Goal: Information Seeking & Learning: Find specific fact

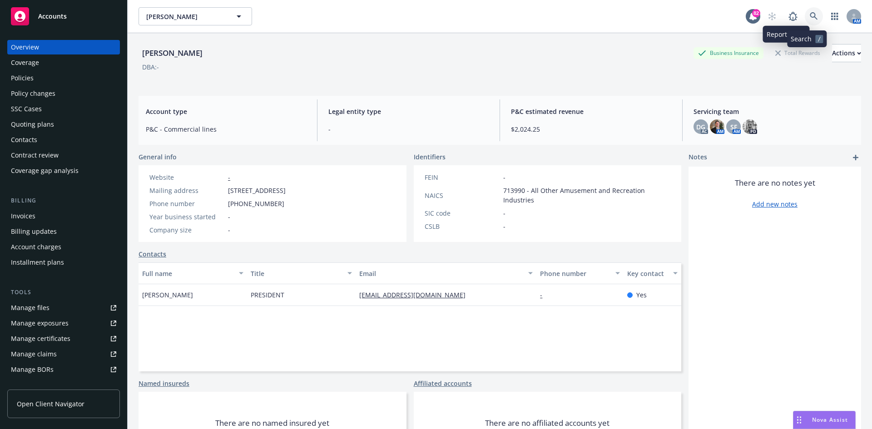
click at [810, 14] on icon at bounding box center [814, 16] width 8 height 8
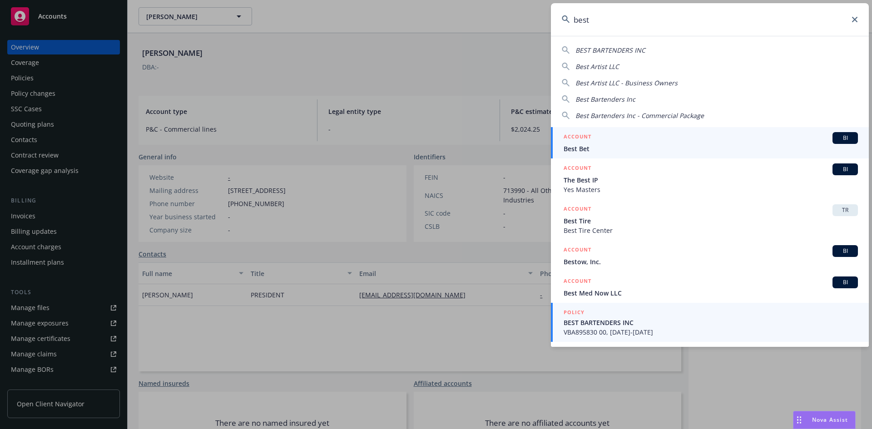
type input "best"
click at [581, 309] on h5 "POLICY" at bounding box center [574, 312] width 21 height 9
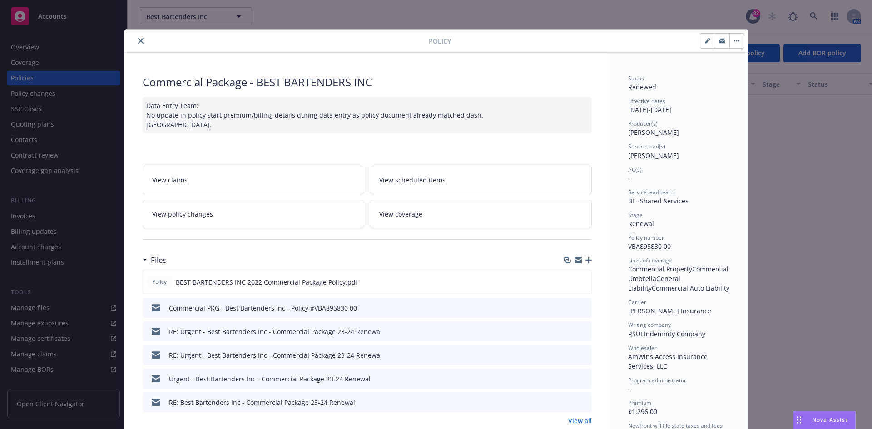
click at [138, 39] on icon "close" at bounding box center [140, 40] width 5 height 5
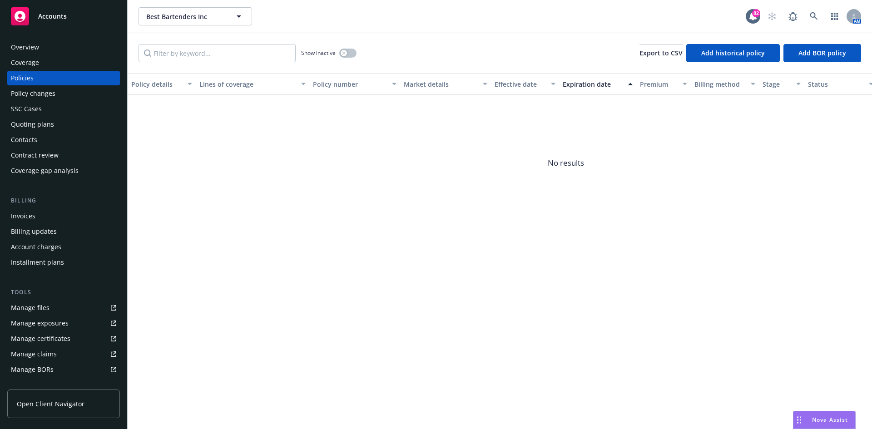
click at [41, 213] on div "Invoices" at bounding box center [63, 216] width 105 height 15
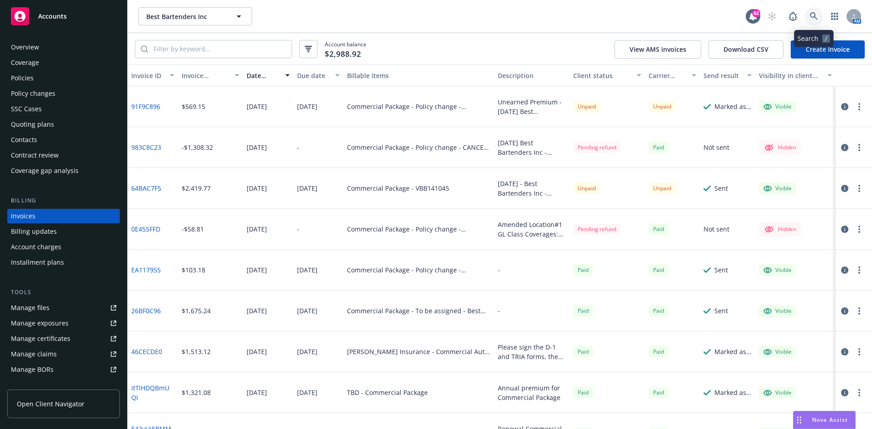
click at [813, 15] on icon at bounding box center [814, 16] width 8 height 8
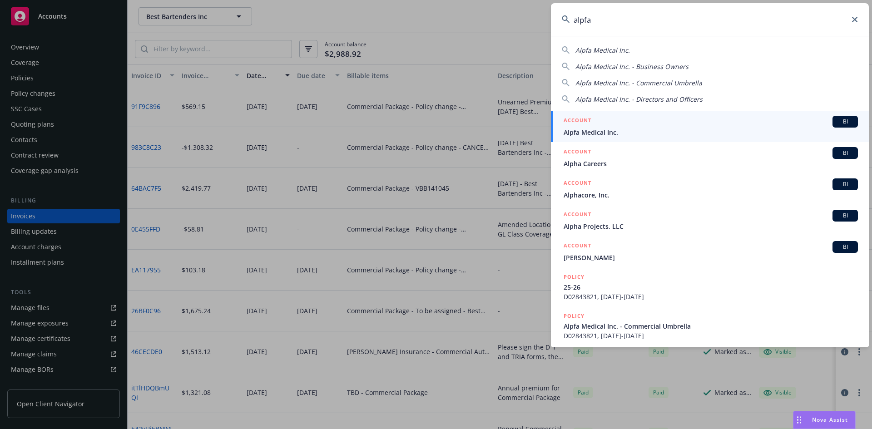
type input "alpfa"
click at [578, 119] on h5 "ACCOUNT" at bounding box center [578, 121] width 28 height 11
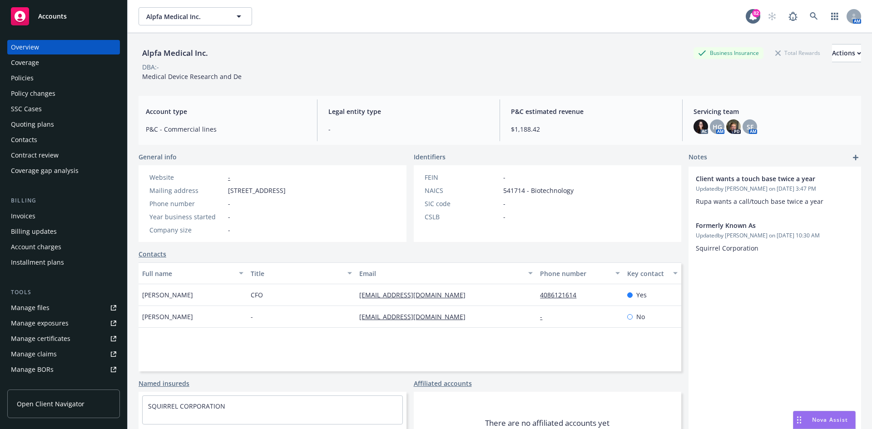
click at [65, 82] on div "Policies" at bounding box center [63, 78] width 105 height 15
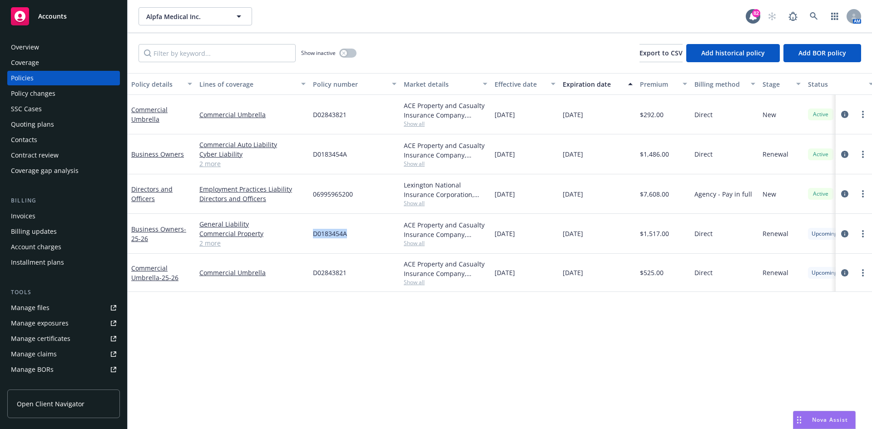
drag, startPoint x: 355, startPoint y: 233, endPoint x: 314, endPoint y: 235, distance: 41.0
click at [314, 235] on div "D0183454A" at bounding box center [354, 234] width 91 height 40
copy span "D0183454A"
click at [814, 12] on link at bounding box center [814, 16] width 18 height 18
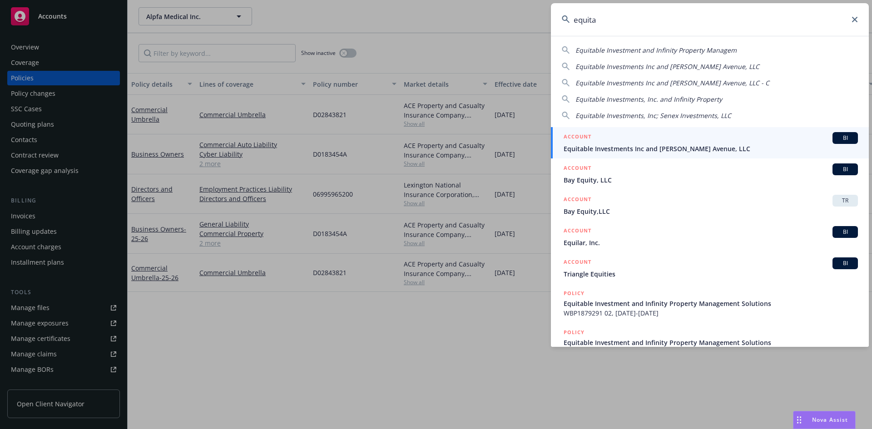
type input "equita"
click at [578, 134] on h5 "ACCOUNT" at bounding box center [578, 137] width 28 height 11
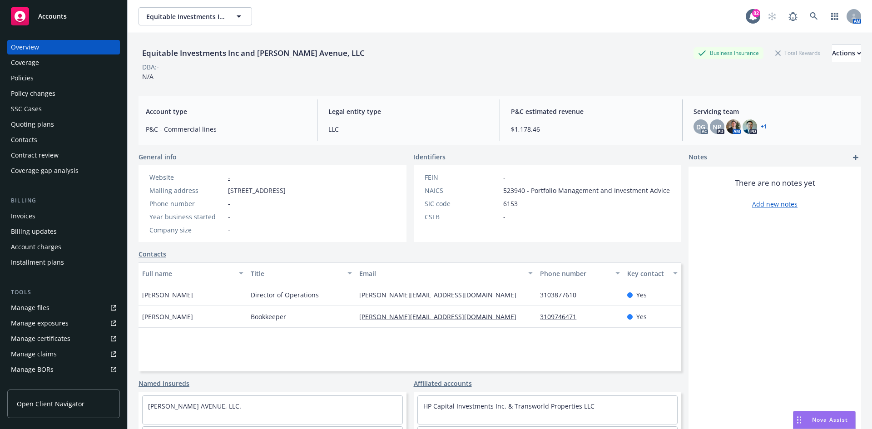
click at [48, 80] on div "Policies" at bounding box center [63, 78] width 105 height 15
